Goal: Task Accomplishment & Management: Manage account settings

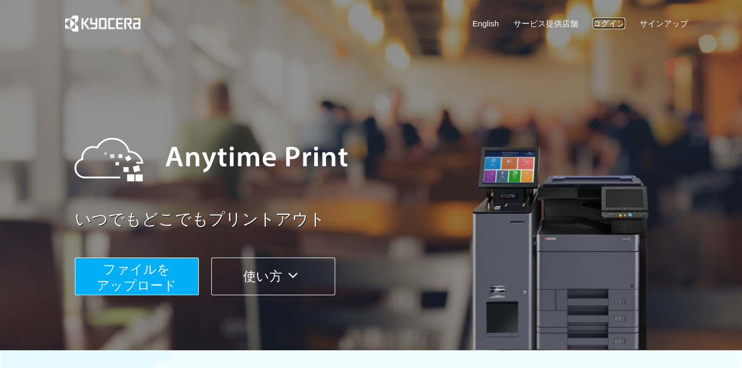
click at [603, 21] on link "ログイン" at bounding box center [608, 23] width 32 height 11
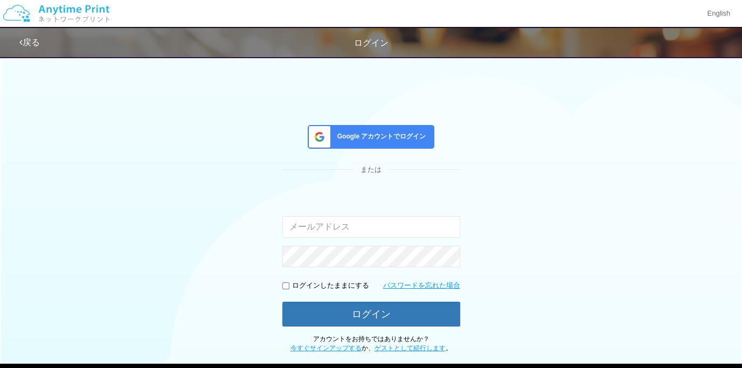
type input "[EMAIL_ADDRESS][DOMAIN_NAME]"
click at [415, 135] on span "Google アカウントでログイン" at bounding box center [379, 136] width 93 height 9
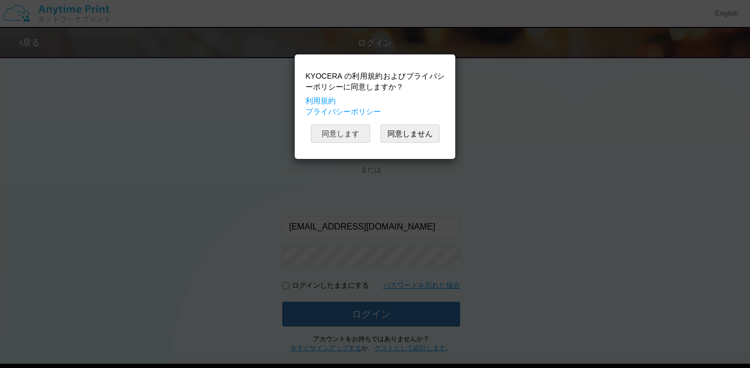
click at [360, 131] on button "同意します" at bounding box center [340, 133] width 59 height 18
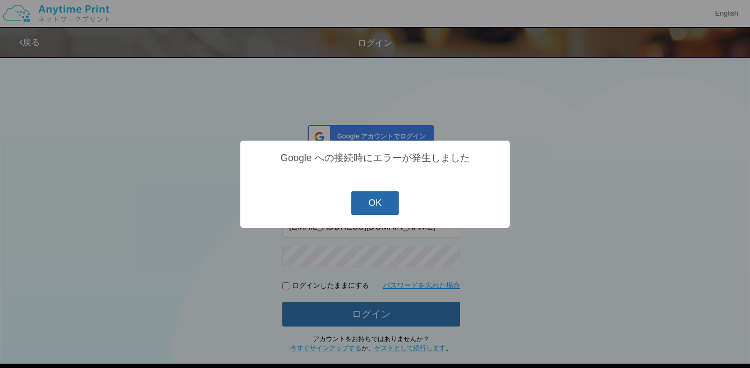
click at [387, 207] on button "OK" at bounding box center [375, 203] width 48 height 24
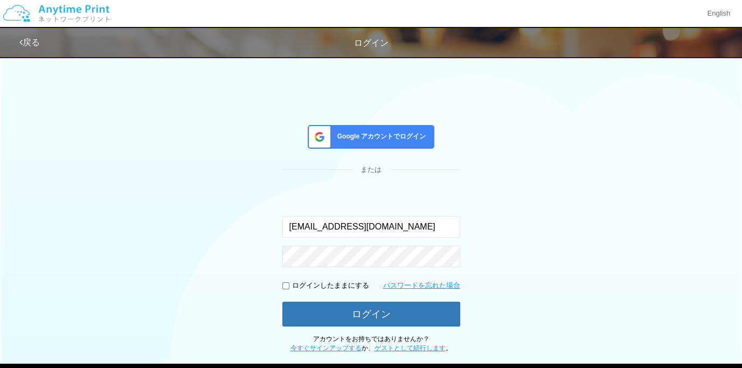
click at [319, 126] on span at bounding box center [317, 137] width 27 height 23
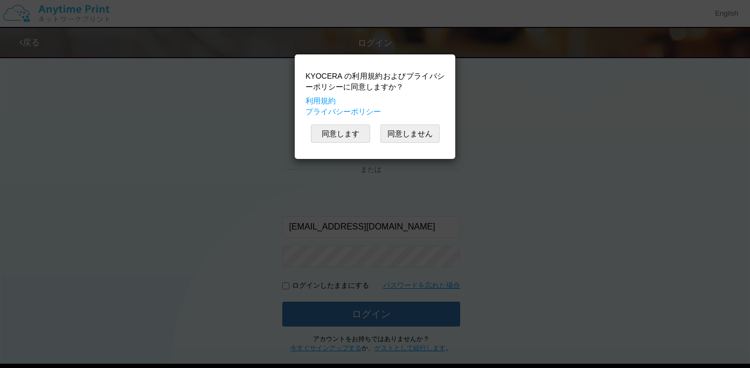
click at [525, 83] on div "KYOCERA の利用規約およびプライバシーポリシーに同意しますか？ 利用規約 プライバシーポリシー 同意します 同意しません" at bounding box center [375, 184] width 750 height 368
click at [360, 126] on button "同意します" at bounding box center [340, 133] width 59 height 18
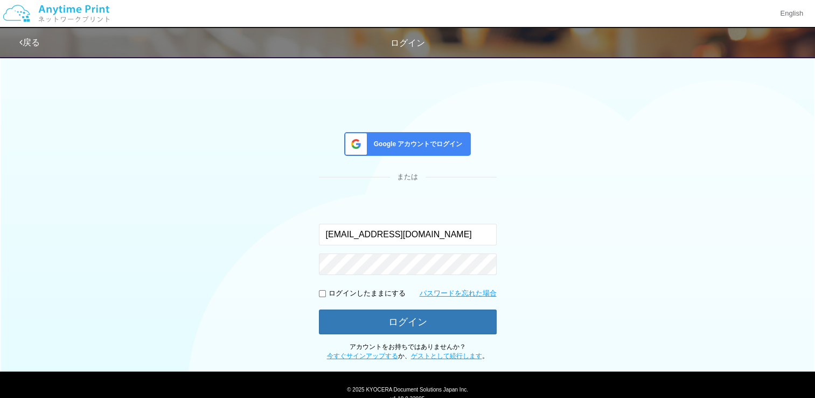
click at [391, 140] on span "Google アカウントでログイン" at bounding box center [416, 144] width 93 height 9
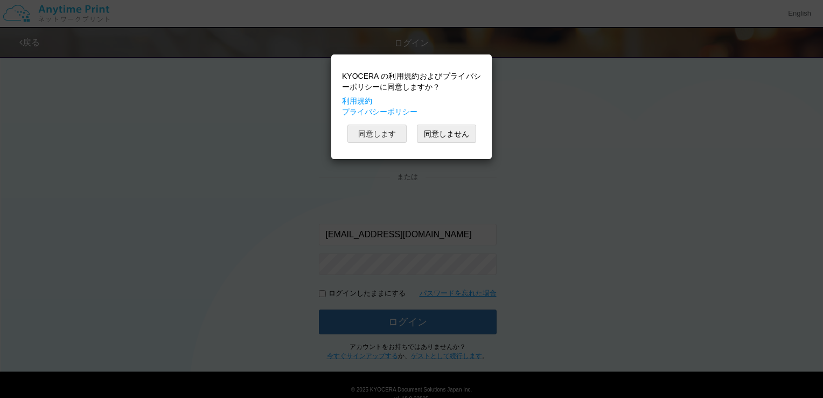
click at [391, 139] on button "同意します" at bounding box center [376, 133] width 59 height 18
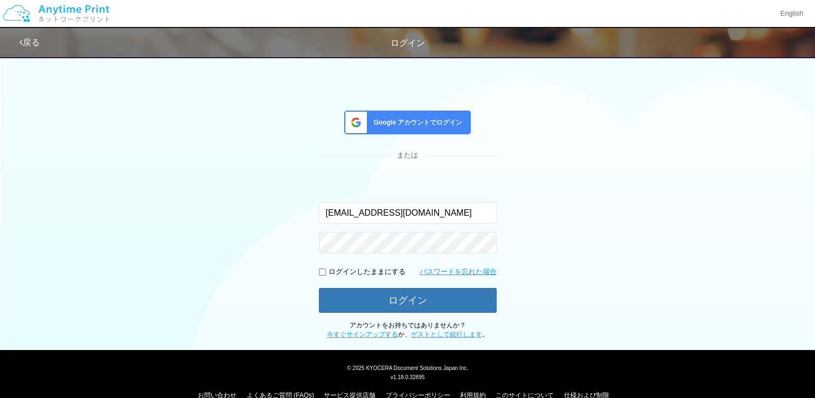
scroll to position [39, 0]
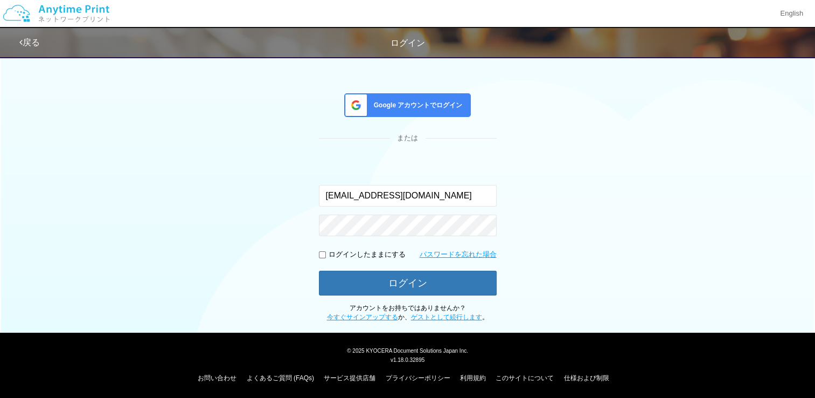
click at [419, 107] on span "Google アカウントでログイン" at bounding box center [416, 105] width 93 height 9
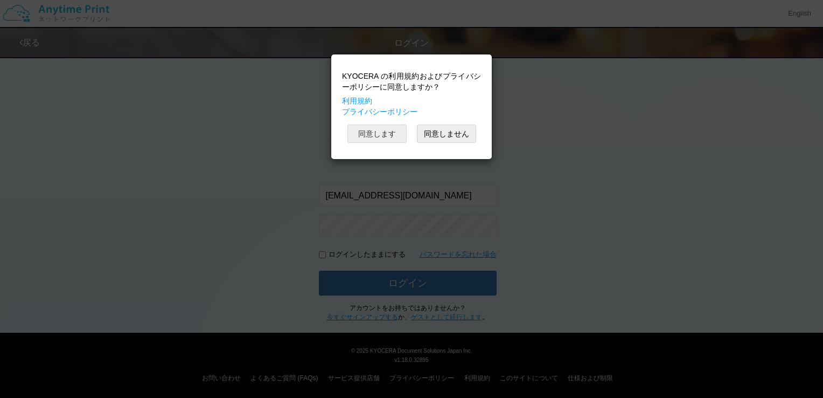
click at [380, 138] on button "同意します" at bounding box center [376, 133] width 59 height 18
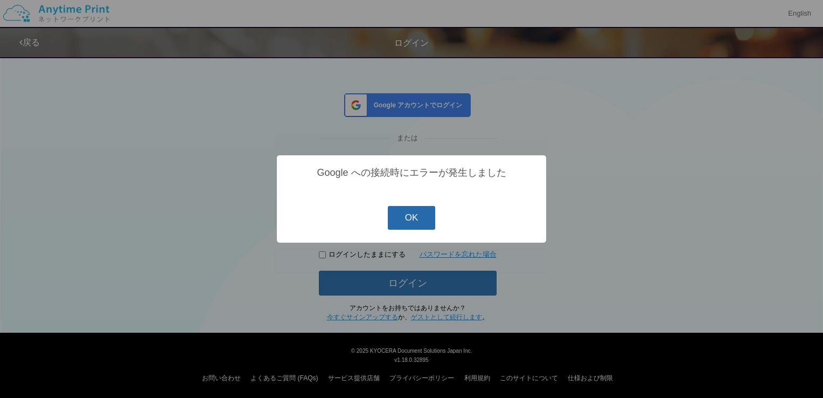
click at [410, 223] on button "OK" at bounding box center [412, 218] width 48 height 24
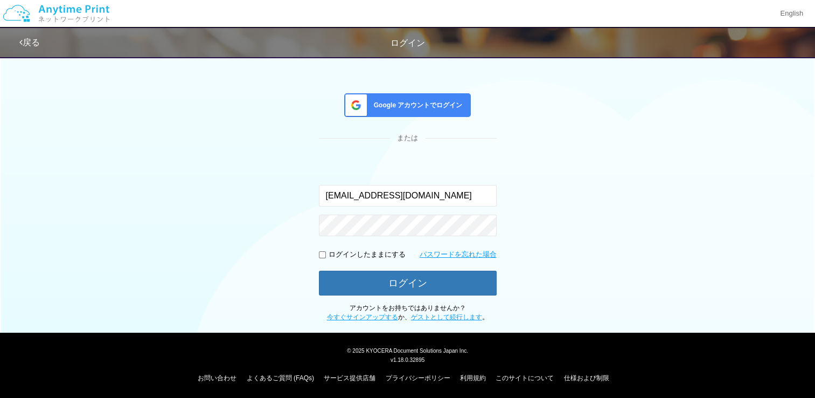
click at [376, 110] on div "Google アカウントでログイン" at bounding box center [407, 105] width 127 height 24
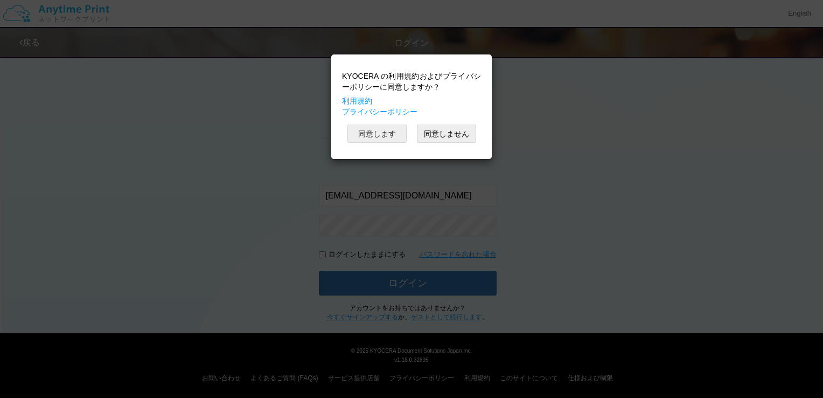
click at [368, 133] on button "同意します" at bounding box center [376, 133] width 59 height 18
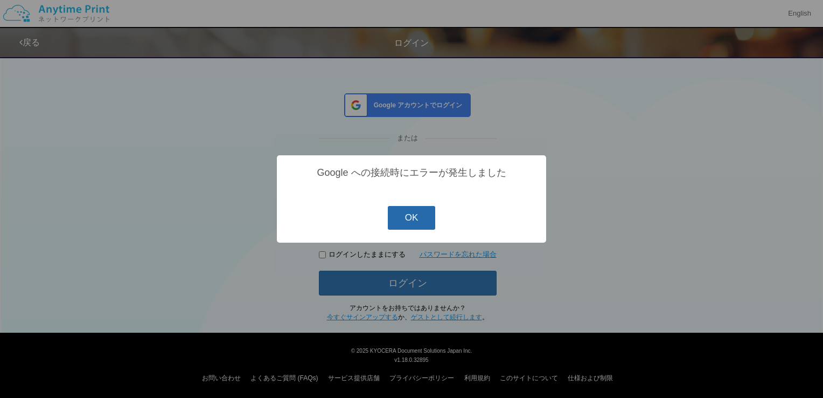
click at [416, 225] on button "OK" at bounding box center [412, 218] width 48 height 24
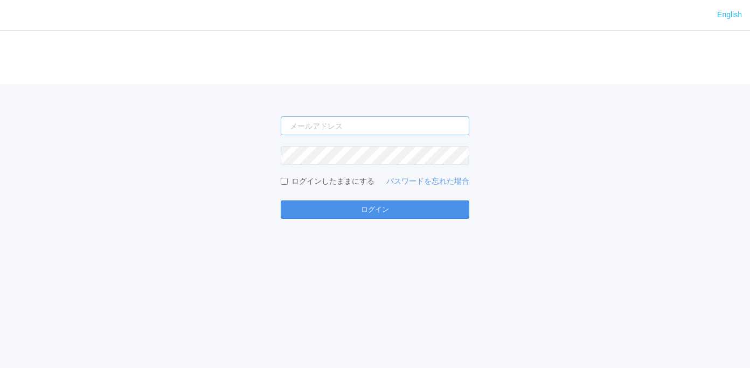
type input "[EMAIL_ADDRESS][DOMAIN_NAME]"
click at [353, 208] on button "ログイン" at bounding box center [375, 209] width 189 height 18
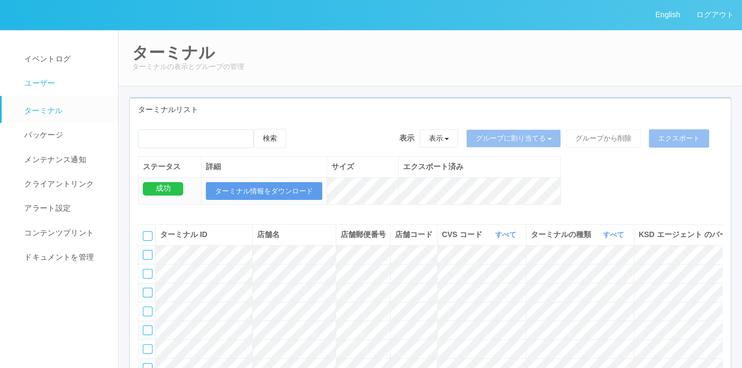
click at [75, 91] on link "ユーザー" at bounding box center [65, 83] width 126 height 24
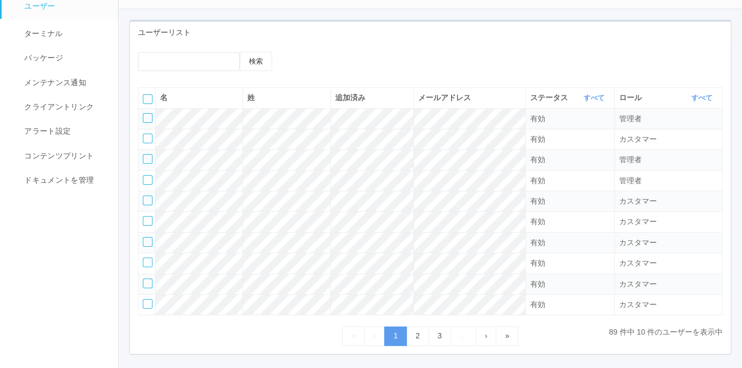
scroll to position [61, 0]
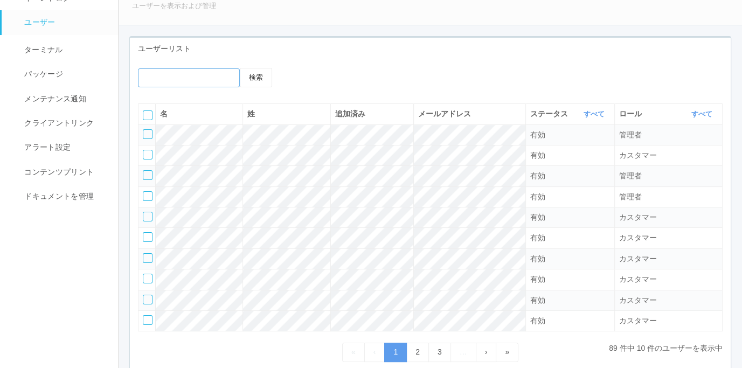
click at [228, 74] on input "emailSearch" at bounding box center [189, 77] width 102 height 19
type input "K060408832"
click at [240, 68] on button "検索" at bounding box center [256, 77] width 32 height 19
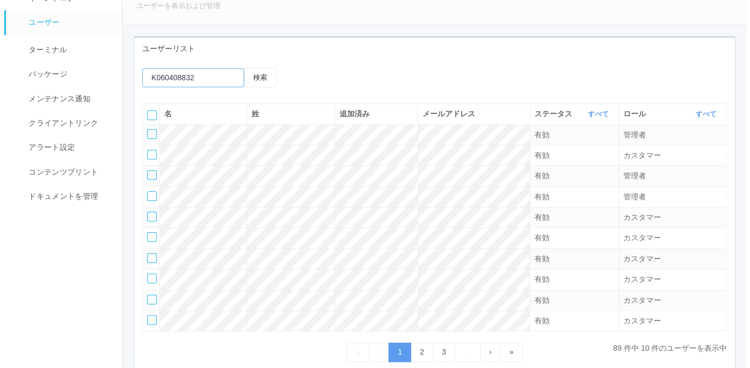
scroll to position [0, 0]
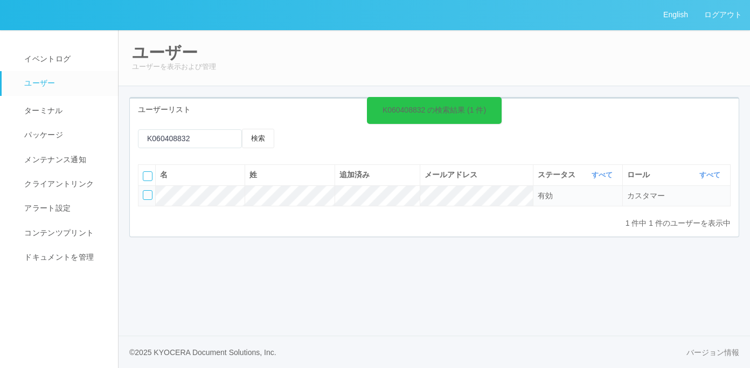
click at [398, 313] on div "English ログアウト イベントログ ユーザー ターミナル パッケージ メンテナンス通知 クライアントリンク アラート設定 コンテンツプリント ドキュメン…" at bounding box center [375, 184] width 750 height 368
